Goal: Task Accomplishment & Management: Manage account settings

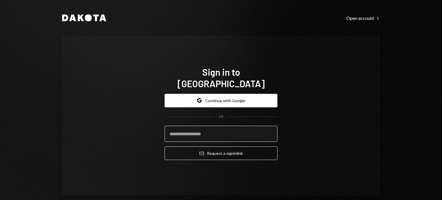
click at [219, 130] on input "email" at bounding box center [221, 134] width 113 height 16
type input "**********"
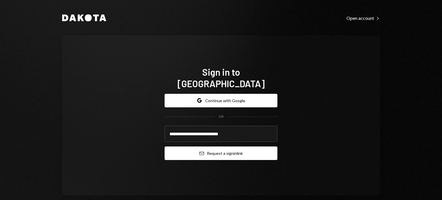
click at [249, 147] on button "Email Request a sign in link" at bounding box center [221, 154] width 113 height 14
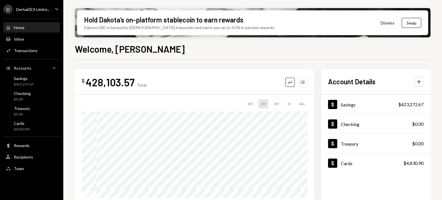
click at [303, 82] on icon "button" at bounding box center [303, 82] width 4 height 3
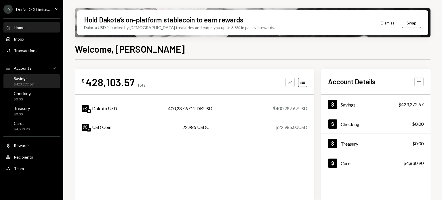
click at [31, 80] on div "Savings" at bounding box center [24, 78] width 20 height 5
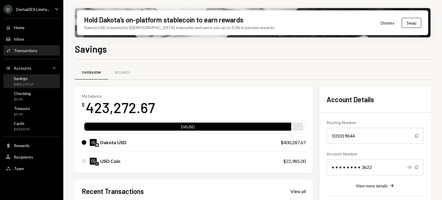
click at [30, 50] on div "Transactions" at bounding box center [26, 50] width 24 height 5
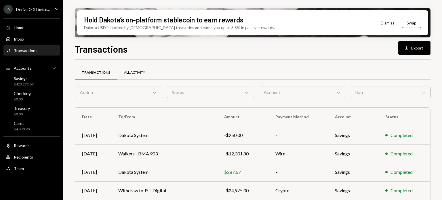
click at [135, 71] on div "All Activity" at bounding box center [134, 72] width 21 height 5
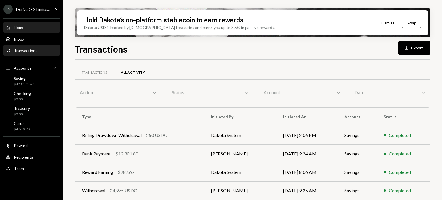
click at [26, 29] on div "Home Home" at bounding box center [32, 27] width 52 height 5
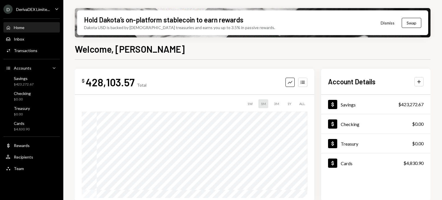
click at [393, 22] on button "Dismiss" at bounding box center [388, 23] width 28 height 14
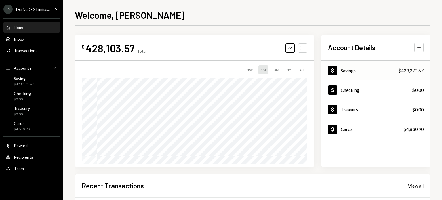
click at [352, 68] on div "Savings" at bounding box center [348, 70] width 15 height 5
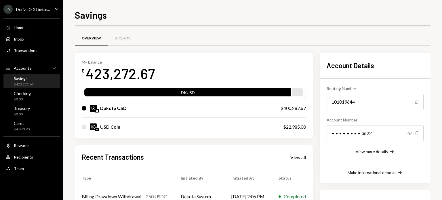
scroll to position [86, 0]
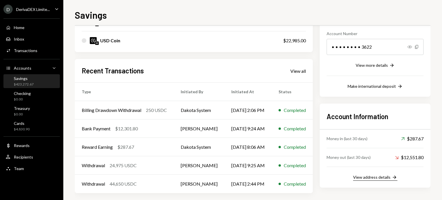
click at [377, 175] on div "View address details" at bounding box center [371, 177] width 37 height 5
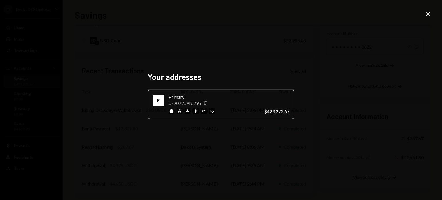
click at [426, 13] on icon "Close" at bounding box center [428, 13] width 7 height 7
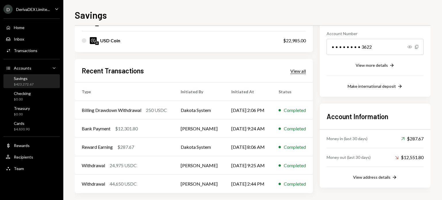
scroll to position [0, 0]
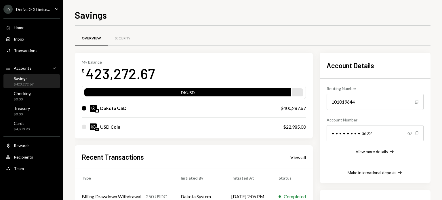
click at [117, 107] on div "Dakota USD" at bounding box center [113, 108] width 26 height 7
click at [302, 109] on div "$400,287.67" at bounding box center [293, 108] width 25 height 7
click at [122, 39] on div "Security" at bounding box center [123, 38] width 16 height 5
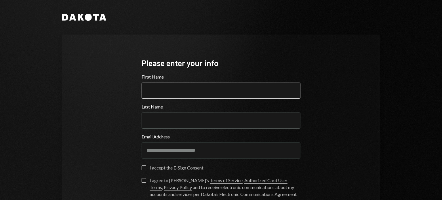
click at [200, 89] on input "First Name" at bounding box center [221, 91] width 159 height 16
type input "******"
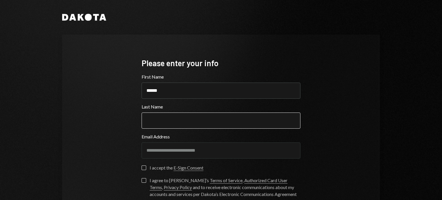
click at [173, 118] on input "Last Name" at bounding box center [221, 121] width 159 height 16
type input "**********"
type button "on"
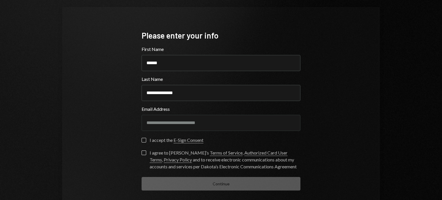
scroll to position [54, 0]
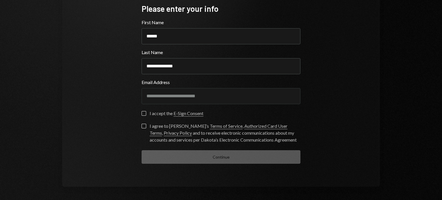
click at [142, 111] on button "on" at bounding box center [144, 113] width 5 height 5
click at [143, 125] on button "I agree to Dakota’s Terms of Service , Authorized Card User Terms , Privacy Pol…" at bounding box center [144, 126] width 5 height 5
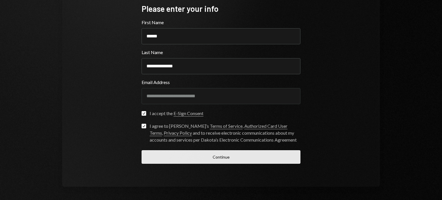
click at [203, 156] on button "Continue" at bounding box center [221, 157] width 159 height 14
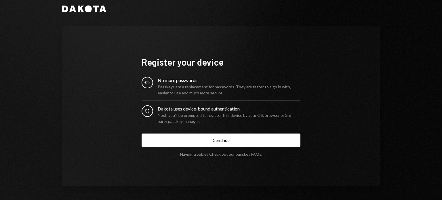
scroll to position [8, 0]
click at [171, 111] on div "Dakota uses device-bound authentication" at bounding box center [229, 109] width 143 height 7
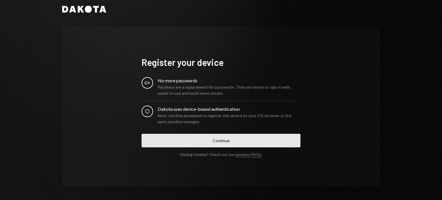
click at [199, 139] on button "Continue" at bounding box center [221, 141] width 159 height 14
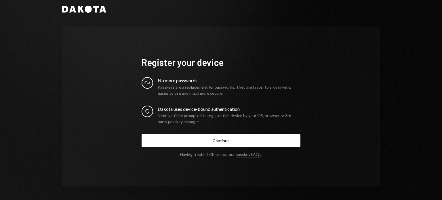
click at [171, 82] on div "No more passwords" at bounding box center [229, 80] width 143 height 7
click at [147, 81] on icon "Key" at bounding box center [148, 83] width 6 height 6
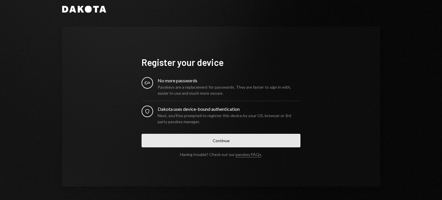
click at [185, 138] on button "Continue" at bounding box center [221, 141] width 159 height 14
click at [229, 141] on button "Continue" at bounding box center [221, 141] width 159 height 14
click at [226, 140] on button "Continue" at bounding box center [221, 141] width 159 height 14
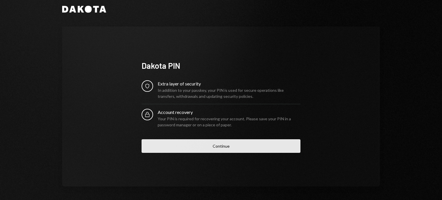
click at [182, 145] on button "Continue" at bounding box center [221, 146] width 159 height 14
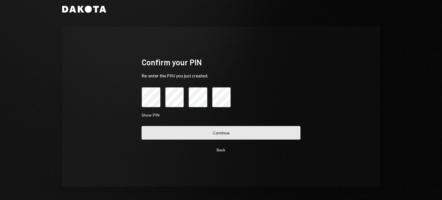
click at [233, 132] on button "Continue" at bounding box center [221, 133] width 159 height 14
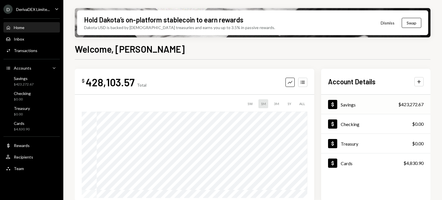
click at [372, 106] on div "Dollar Savings $423,272.67" at bounding box center [375, 104] width 109 height 19
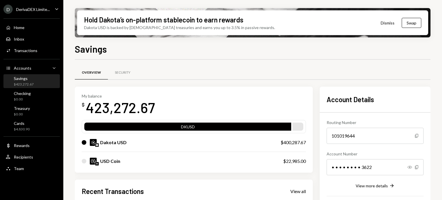
click at [56, 9] on icon "Caret Down" at bounding box center [57, 9] width 6 height 6
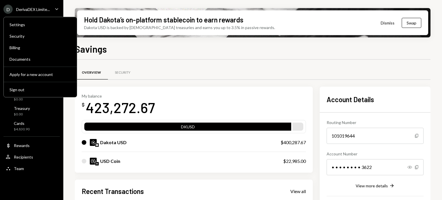
click at [56, 9] on icon "Caret Down" at bounding box center [57, 9] width 6 height 6
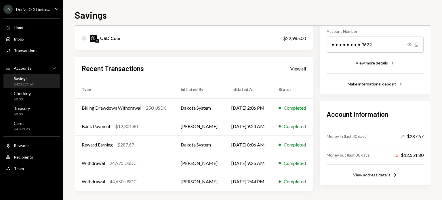
scroll to position [90, 0]
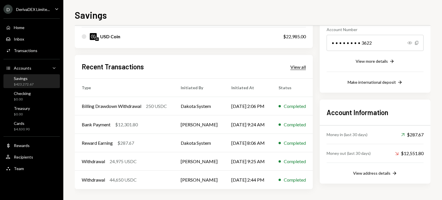
click at [306, 68] on div "View all" at bounding box center [299, 67] width 16 height 6
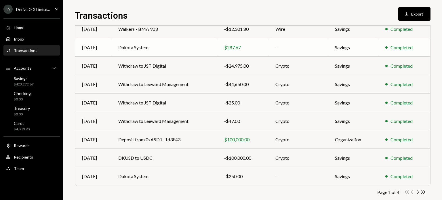
scroll to position [100, 0]
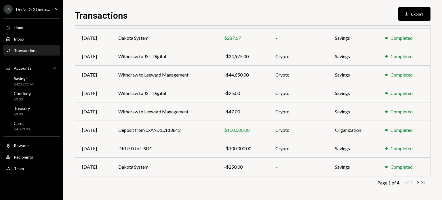
click at [422, 183] on icon "Double Arrow Right" at bounding box center [423, 182] width 5 height 5
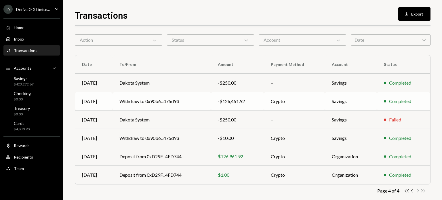
scroll to position [26, 0]
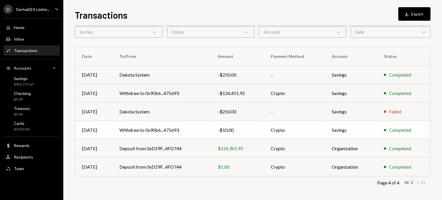
click at [191, 129] on td "Withdraw to 0x90b6...475d93" at bounding box center [162, 130] width 98 height 18
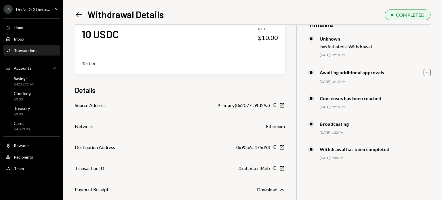
scroll to position [25, 0]
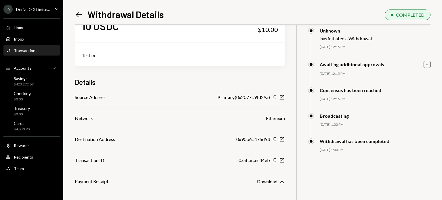
click at [274, 97] on icon "button" at bounding box center [274, 98] width 3 height 4
click at [274, 98] on icon "button" at bounding box center [274, 98] width 3 height 4
click at [275, 139] on icon "Copy" at bounding box center [274, 139] width 5 height 5
click at [275, 160] on icon "Copy" at bounding box center [274, 160] width 5 height 5
click at [282, 181] on icon "Download" at bounding box center [282, 182] width 6 height 6
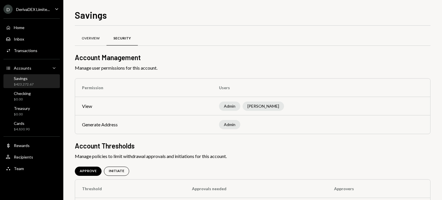
click at [91, 35] on div "Overview" at bounding box center [91, 39] width 32 height 14
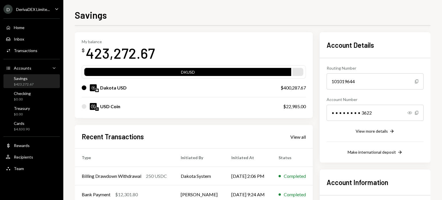
scroll to position [29, 0]
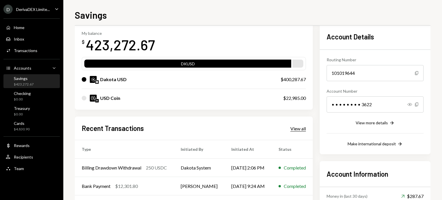
click at [306, 130] on div "View all" at bounding box center [299, 129] width 16 height 6
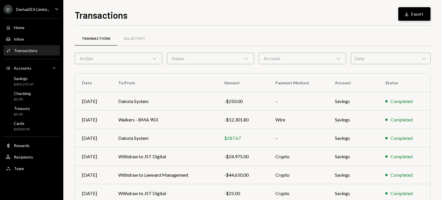
click at [412, 15] on button "Download Export" at bounding box center [415, 14] width 32 height 14
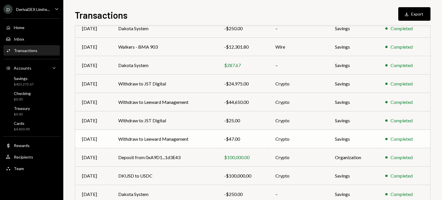
scroll to position [100, 0]
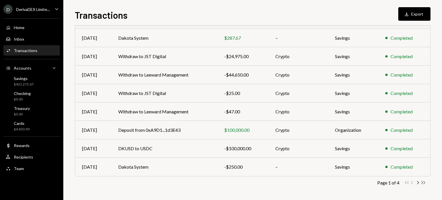
click at [424, 183] on icon "Double Arrow Right" at bounding box center [423, 182] width 5 height 5
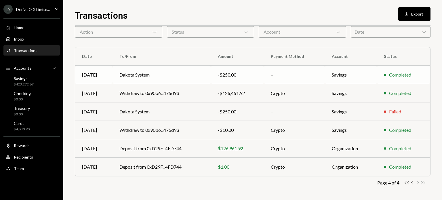
scroll to position [0, 0]
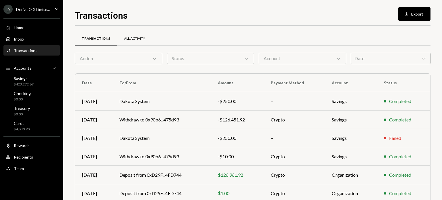
click at [134, 39] on div "All Activity" at bounding box center [134, 38] width 21 height 5
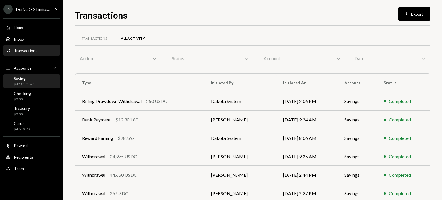
click at [22, 79] on div "Savings" at bounding box center [24, 78] width 20 height 5
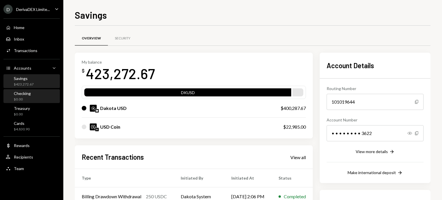
click at [26, 95] on div "Checking" at bounding box center [22, 93] width 17 height 5
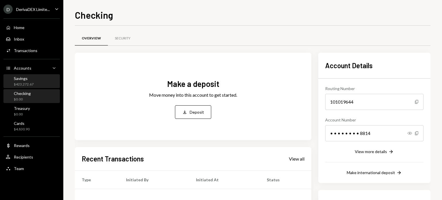
click at [30, 84] on div "$423,272.67" at bounding box center [24, 84] width 20 height 5
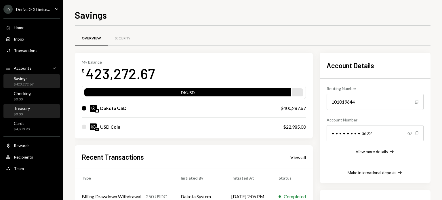
click at [29, 109] on div "Treasury" at bounding box center [22, 108] width 16 height 5
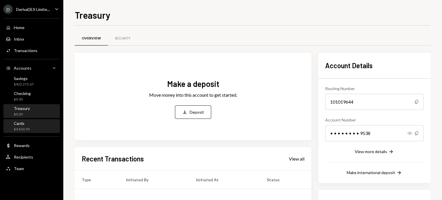
click at [42, 126] on div "Cards $4,830.90" at bounding box center [32, 126] width 52 height 11
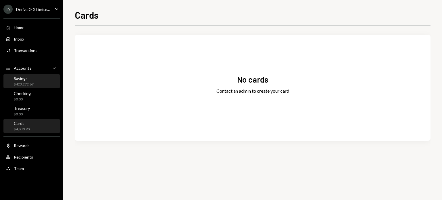
click at [22, 80] on div "Savings" at bounding box center [24, 78] width 20 height 5
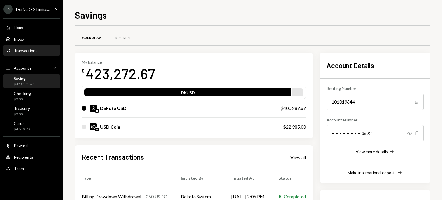
click at [23, 52] on div "Transactions" at bounding box center [26, 50] width 24 height 5
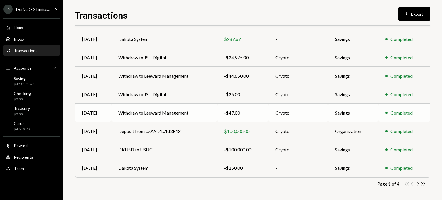
scroll to position [100, 0]
